Goal: Information Seeking & Learning: Learn about a topic

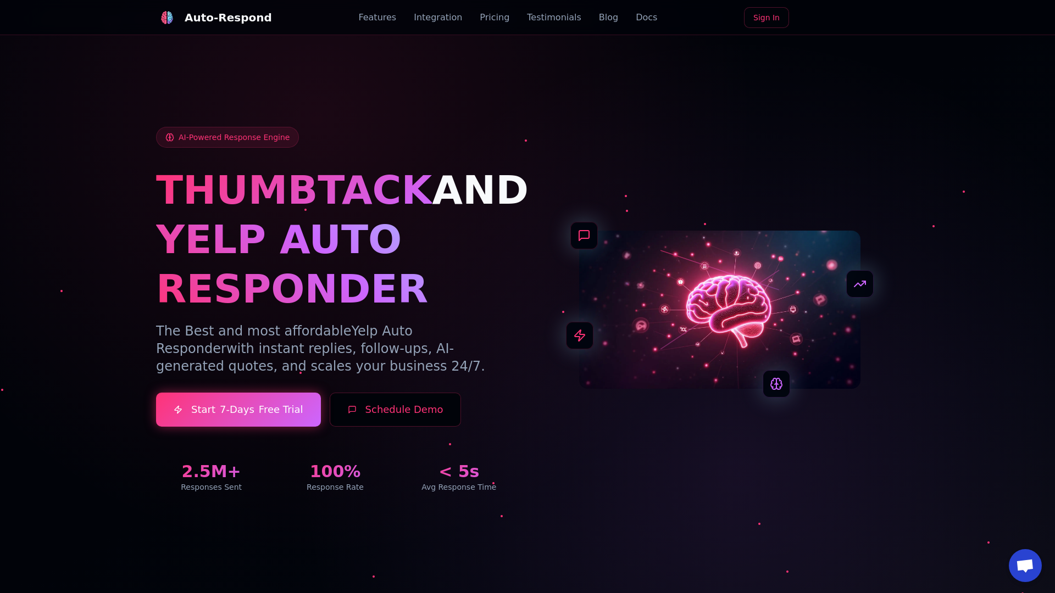
click at [599, 18] on link "Blog" at bounding box center [608, 17] width 19 height 13
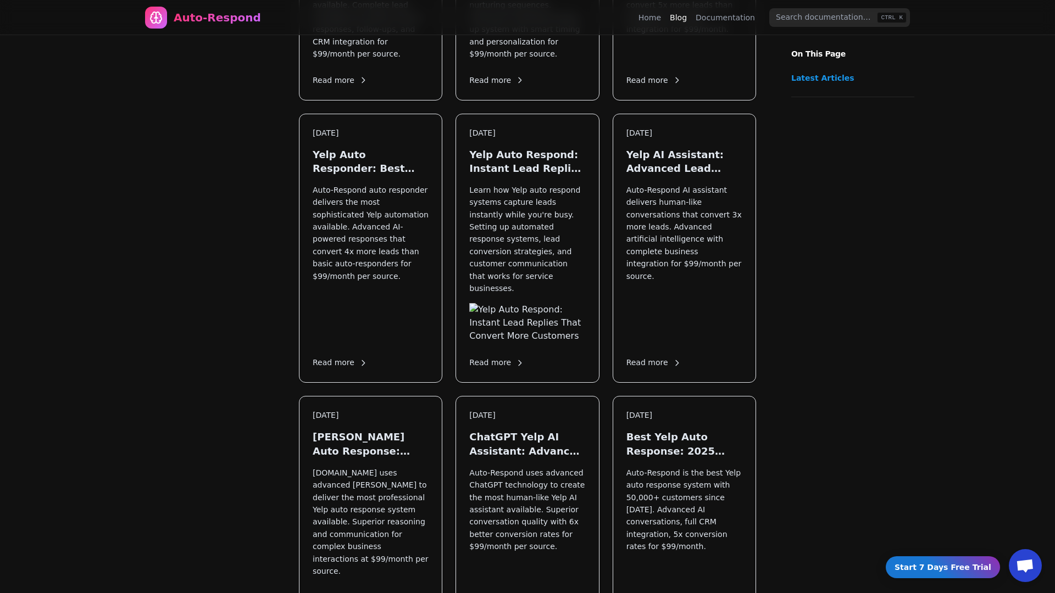
scroll to position [1327, 0]
